Goal: Navigation & Orientation: Find specific page/section

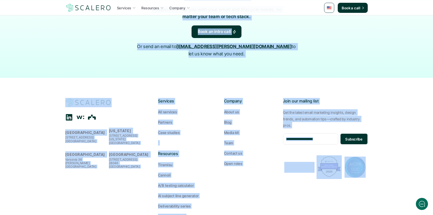
scroll to position [832, 0]
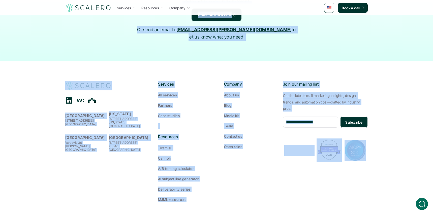
drag, startPoint x: 328, startPoint y: 141, endPoint x: 364, endPoint y: 233, distance: 99.2
click at [299, 175] on div "[GEOGRAPHIC_DATA][STREET_ADDRESS] [US_STATE] [STREET_ADDRESS][US_STATE] [GEOGRA…" at bounding box center [216, 151] width 302 height 141
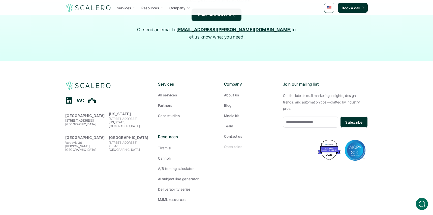
click at [234, 144] on p "Open roles" at bounding box center [233, 146] width 18 height 5
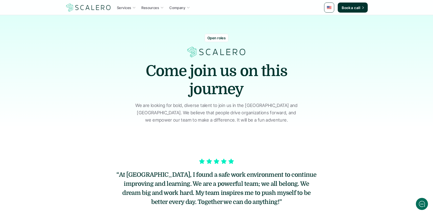
scroll to position [2, 0]
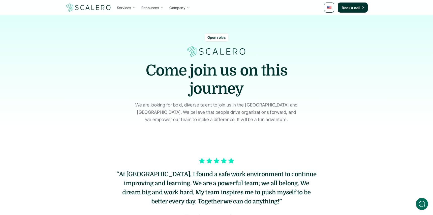
click at [236, 139] on section "“At [GEOGRAPHIC_DATA], I found a safe work environment to continue improving an…" at bounding box center [216, 192] width 433 height 130
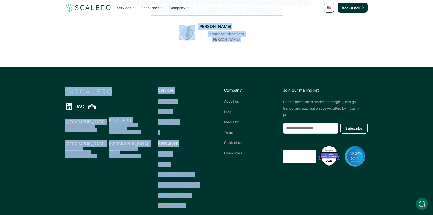
scroll to position [202, 0]
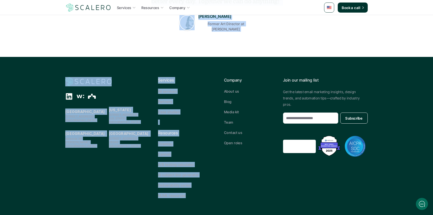
drag, startPoint x: 126, startPoint y: 156, endPoint x: 147, endPoint y: 201, distance: 49.6
click at [146, 202] on div "Services Resources Company Book a call Open roles Come join us on this journey …" at bounding box center [216, 8] width 433 height 421
click at [134, 178] on div "[GEOGRAPHIC_DATA][STREET_ADDRESS] [US_STATE] [STREET_ADDRESS][US_STATE] [GEOGRA…" at bounding box center [216, 147] width 302 height 141
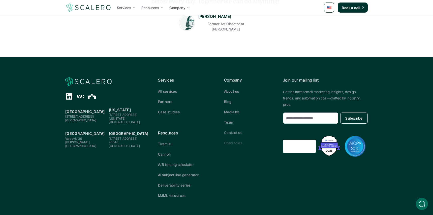
click at [232, 140] on p "Open roles" at bounding box center [233, 142] width 18 height 5
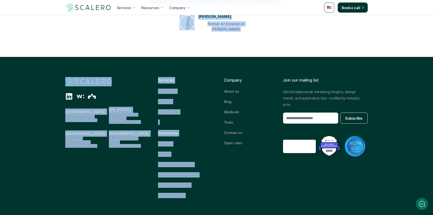
drag, startPoint x: 134, startPoint y: 146, endPoint x: 201, endPoint y: 236, distance: 111.7
click at [201, 215] on html "Services Resources Company Book a call Open roles Come join us on this journey …" at bounding box center [216, 8] width 433 height 421
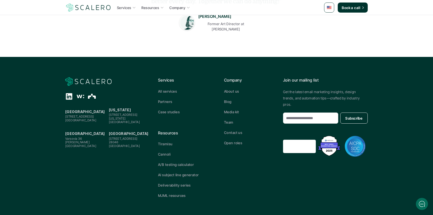
click at [130, 157] on div "[GEOGRAPHIC_DATA][STREET_ADDRESS] [US_STATE] [STREET_ADDRESS][US_STATE] [GEOGRA…" at bounding box center [216, 147] width 302 height 141
click at [232, 140] on p "Open roles" at bounding box center [233, 142] width 18 height 5
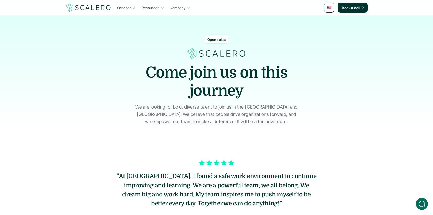
click at [149, 154] on section "“At [GEOGRAPHIC_DATA], I found a safe work environment to continue improving an…" at bounding box center [216, 194] width 433 height 130
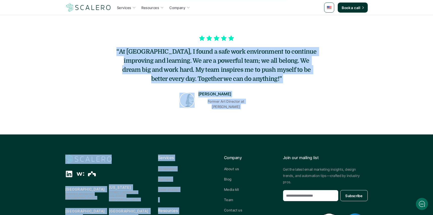
scroll to position [202, 0]
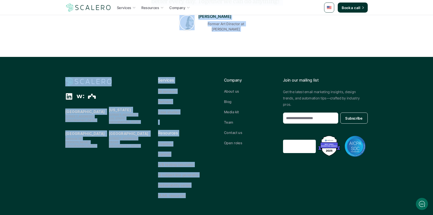
drag, startPoint x: 160, startPoint y: 89, endPoint x: 206, endPoint y: 233, distance: 151.0
click at [206, 215] on html "Services Resources Company Book a call Open roles Come join us on this journey …" at bounding box center [216, 8] width 433 height 421
click at [100, 57] on footer "[GEOGRAPHIC_DATA][STREET_ADDRESS] [US_STATE] [STREET_ADDRESS][US_STATE] [GEOGRA…" at bounding box center [216, 138] width 433 height 162
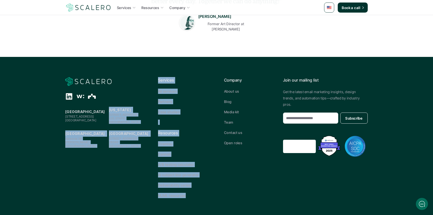
drag, startPoint x: 140, startPoint y: 87, endPoint x: 182, endPoint y: 227, distance: 145.9
click at [182, 215] on html "Services Resources Company Book a call Open roles Come join us on this journey …" at bounding box center [216, 8] width 433 height 421
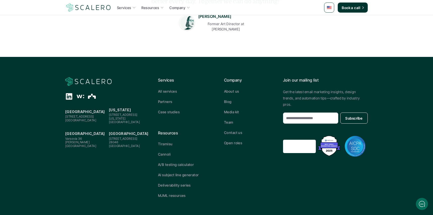
click at [143, 60] on footer "[GEOGRAPHIC_DATA][STREET_ADDRESS] [US_STATE] [STREET_ADDRESS][US_STATE] [GEOGRA…" at bounding box center [216, 138] width 433 height 162
